Goal: Task Accomplishment & Management: Use online tool/utility

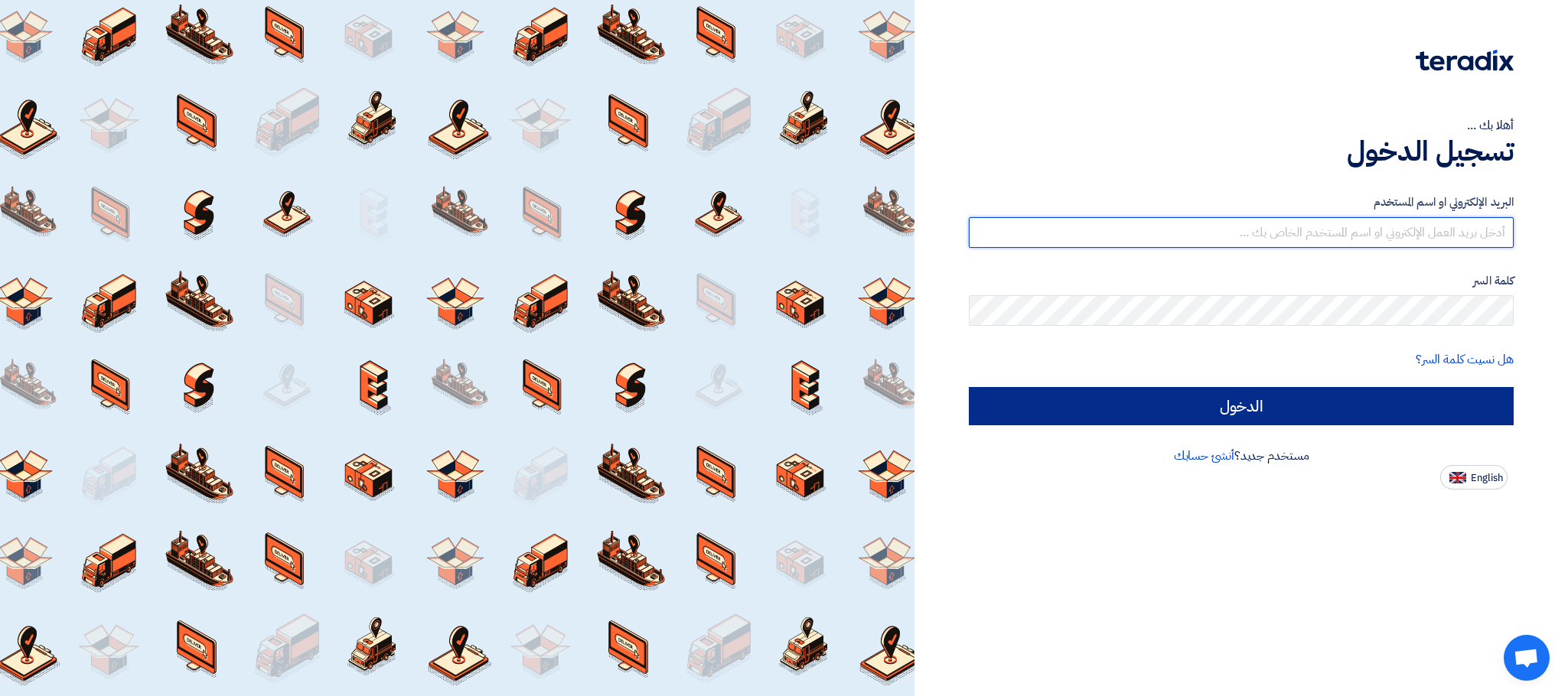
type input "[EMAIL_ADDRESS][DOMAIN_NAME]"
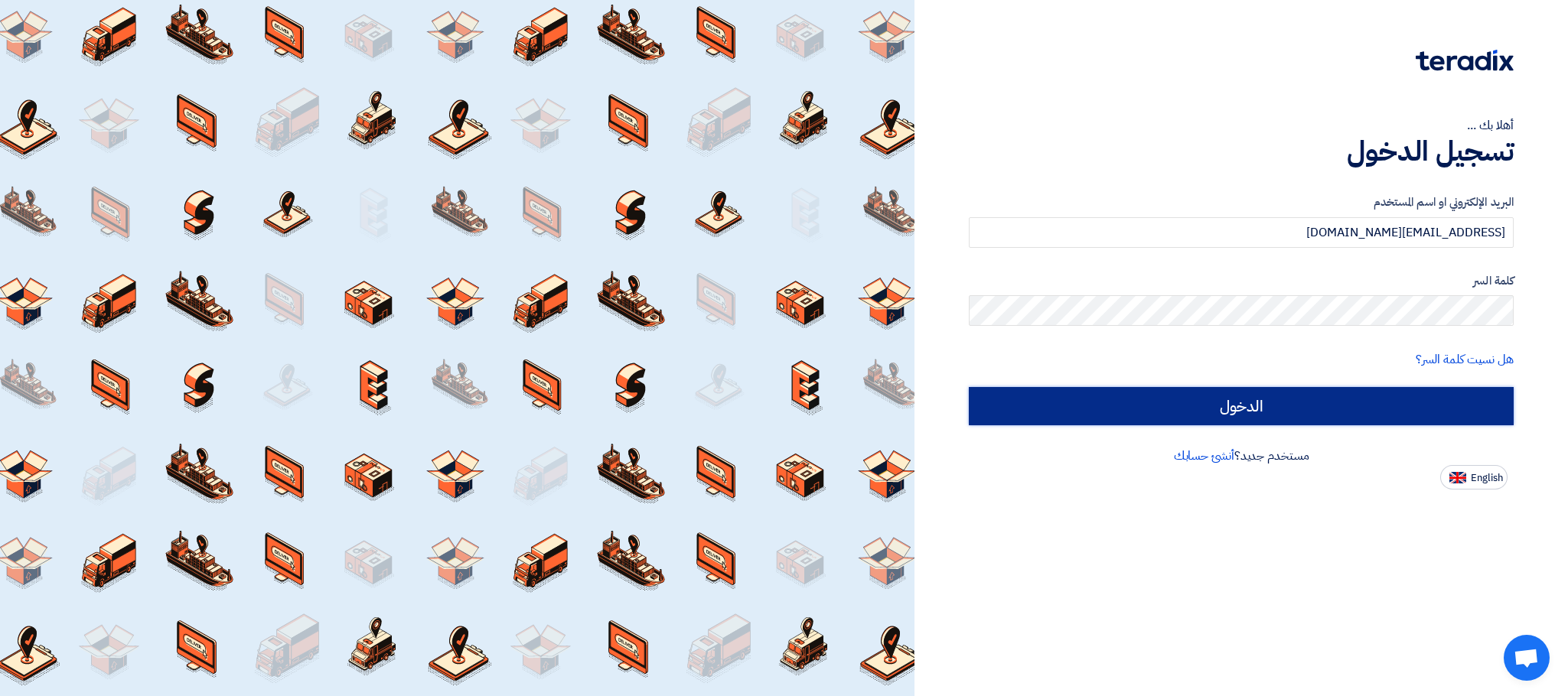
click at [1077, 414] on input "الدخول" at bounding box center [1241, 406] width 545 height 39
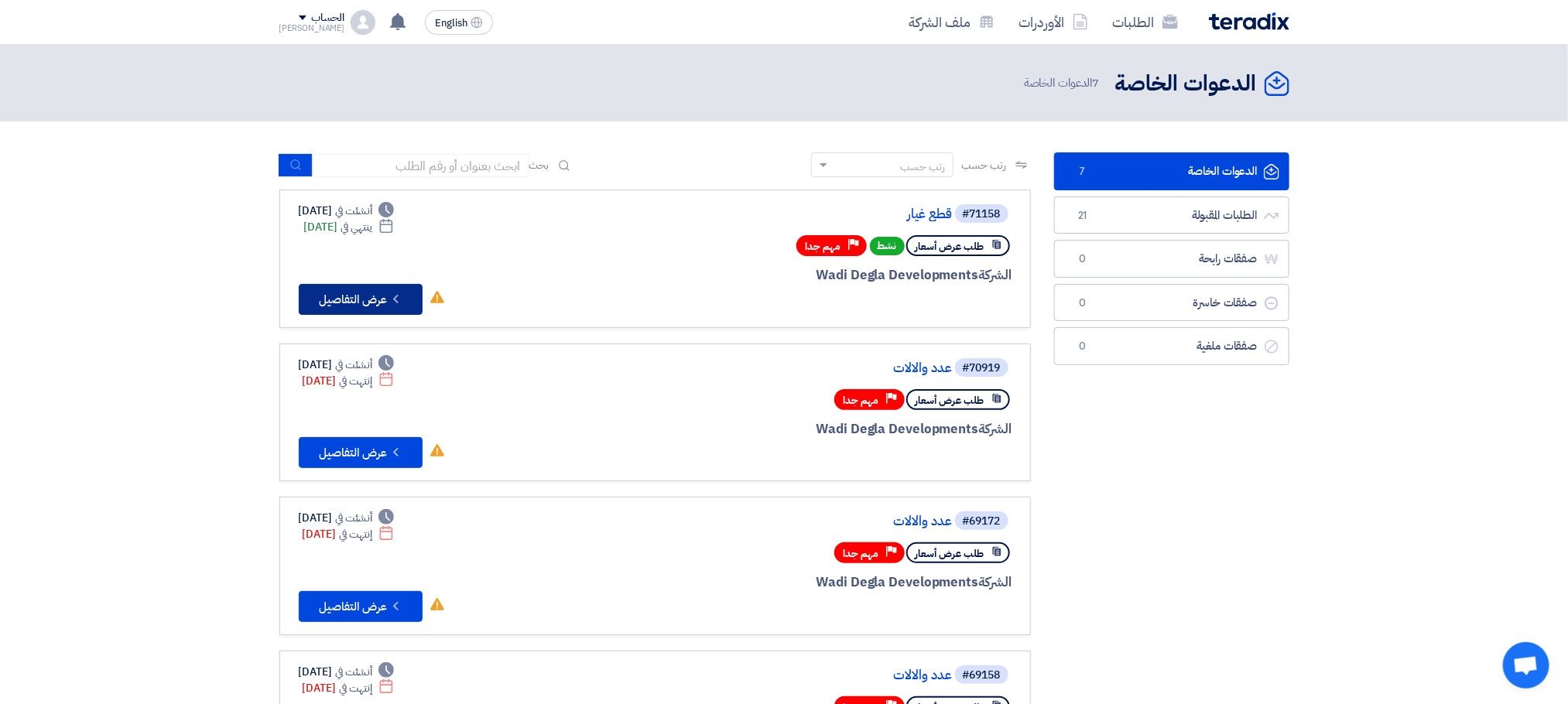
click at [365, 293] on button "Check details عرض التفاصيل" at bounding box center [360, 299] width 124 height 31
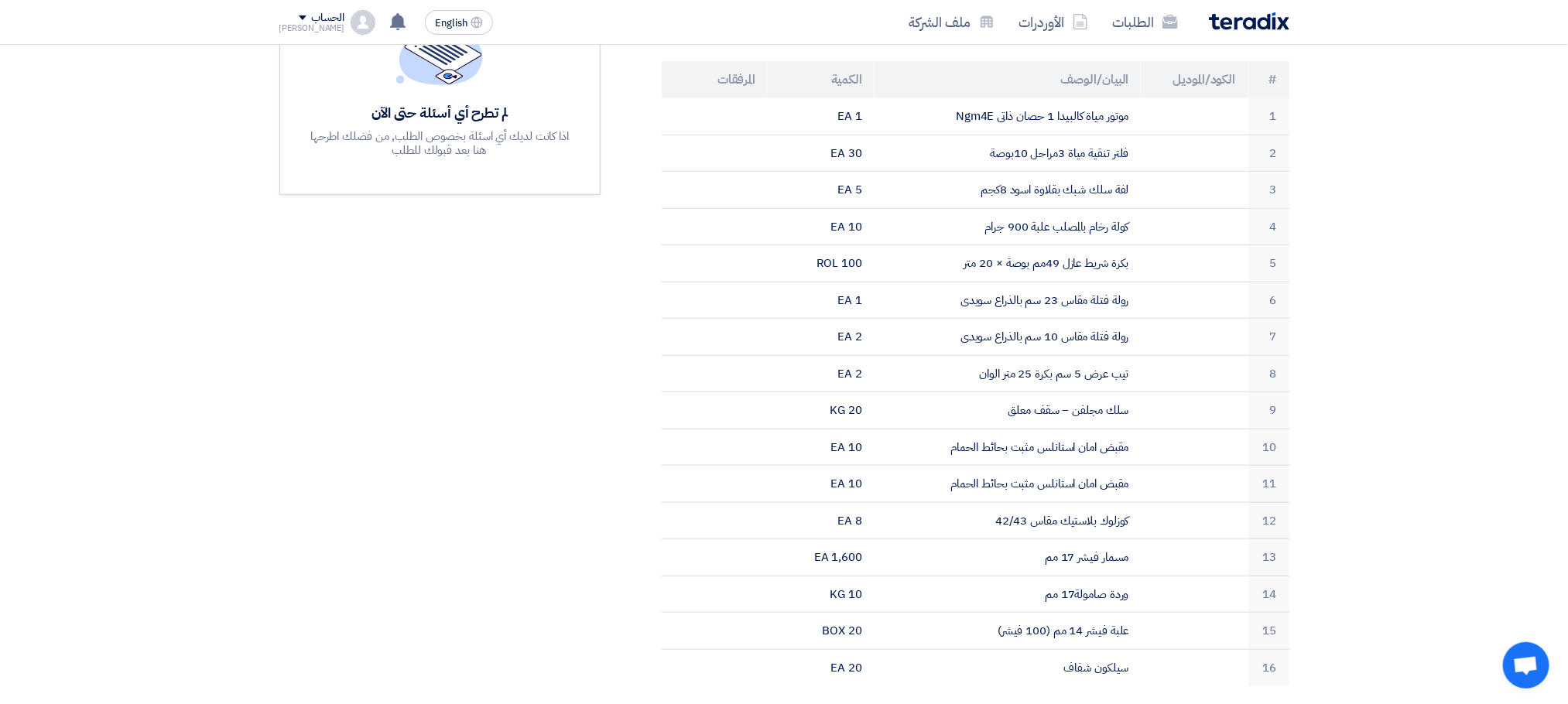
scroll to position [450, 0]
